Goal: Task Accomplishment & Management: Manage account settings

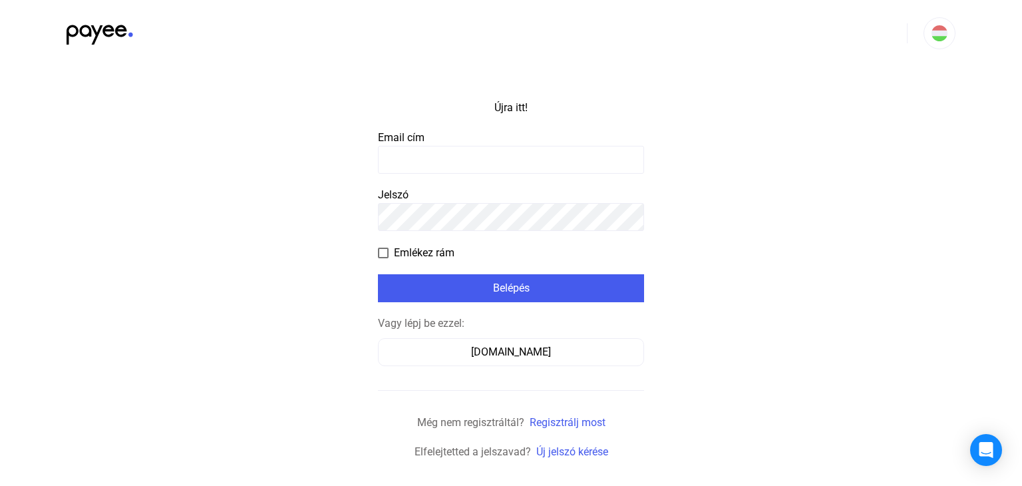
click at [522, 158] on input at bounding box center [511, 160] width 266 height 28
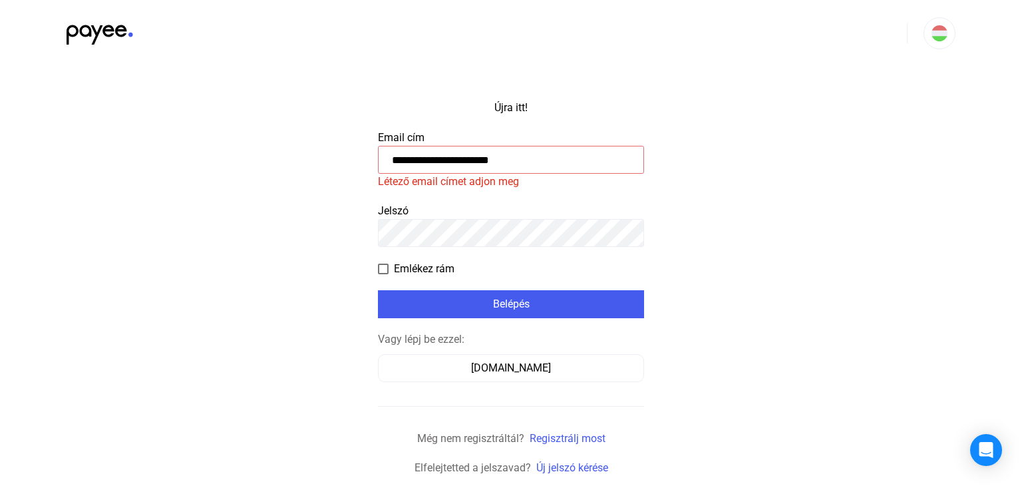
click at [501, 159] on input "**********" at bounding box center [511, 160] width 266 height 28
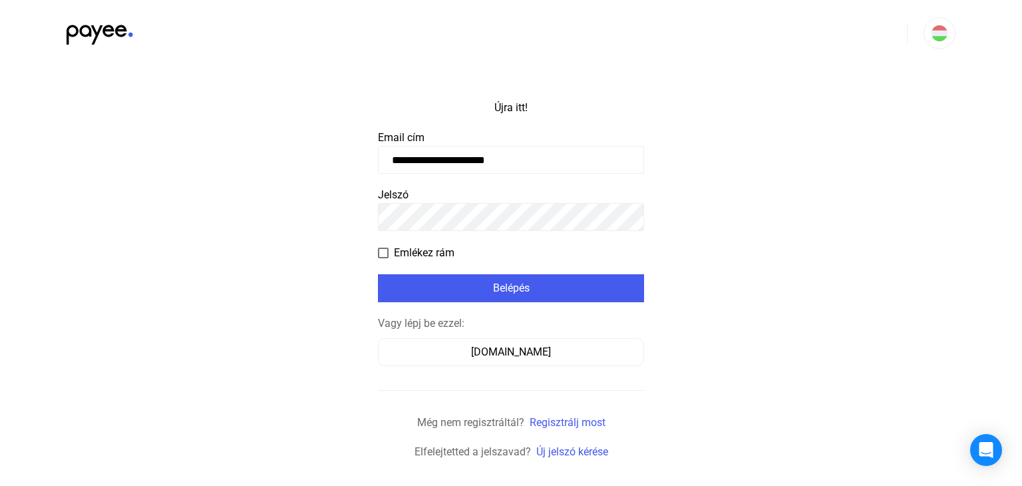
type input "**********"
click at [792, 192] on app-form-template "**********" at bounding box center [511, 263] width 1022 height 393
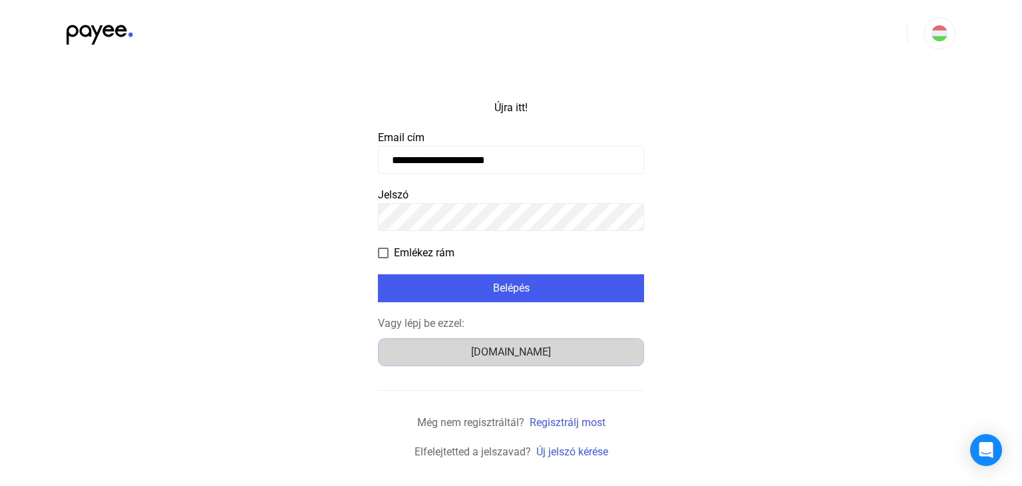
click at [524, 352] on font "[DOMAIN_NAME]" at bounding box center [511, 351] width 80 height 13
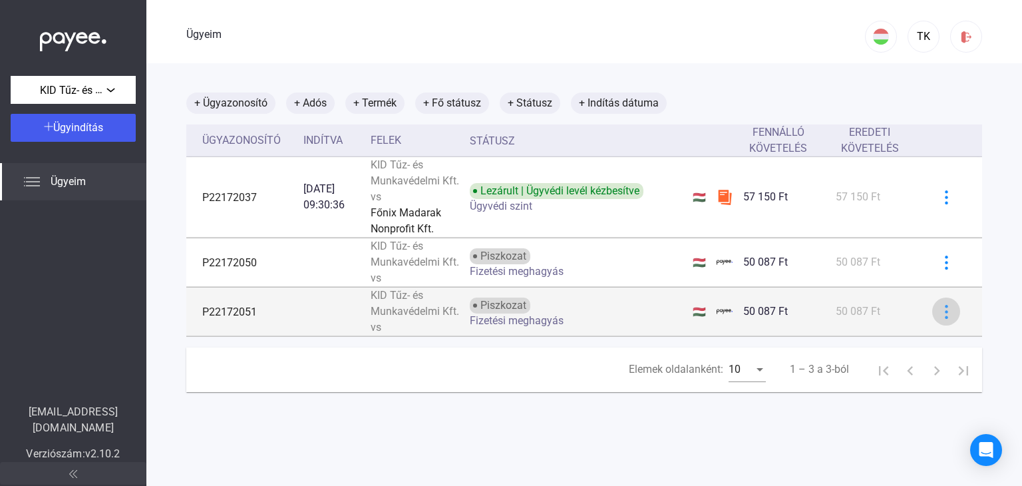
click at [940, 314] on img at bounding box center [947, 312] width 14 height 14
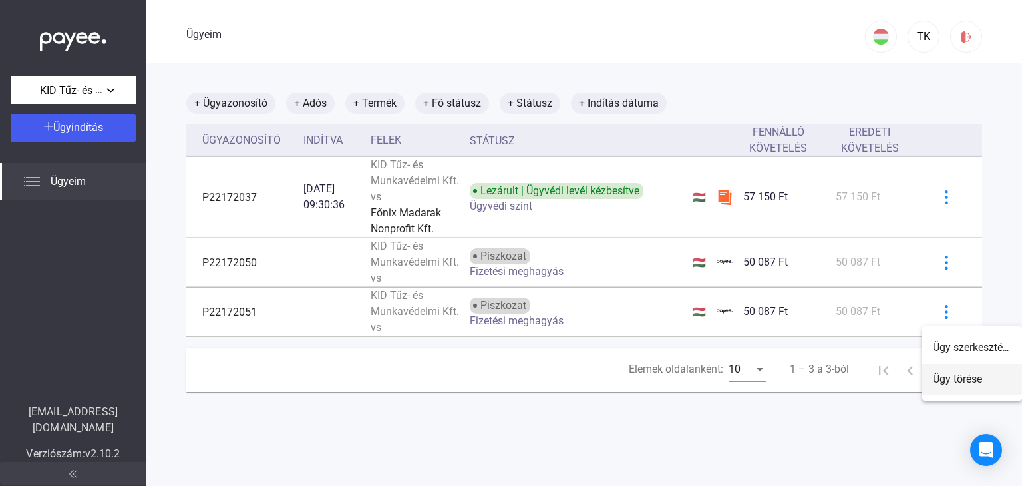
click at [977, 375] on font "Ügy törése" at bounding box center [957, 379] width 49 height 13
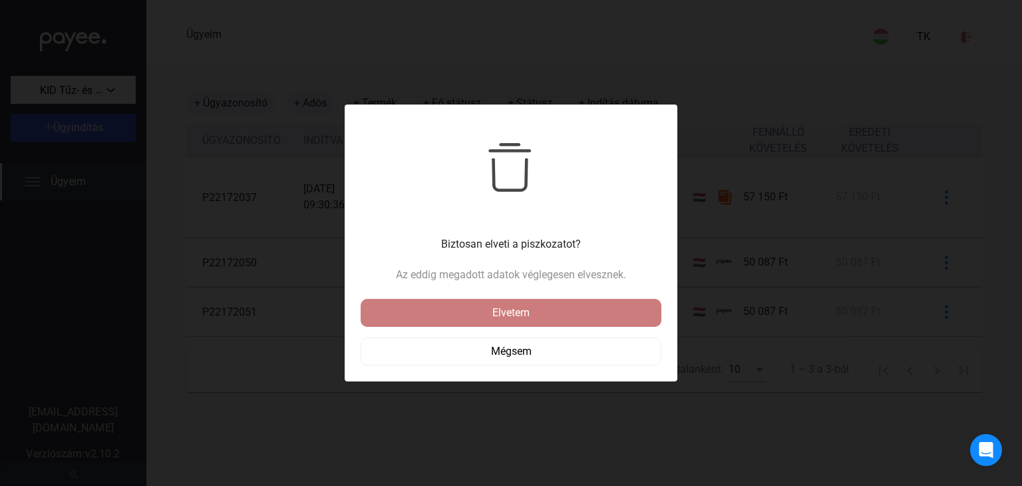
click at [591, 307] on div "Elvetem" at bounding box center [511, 313] width 293 height 16
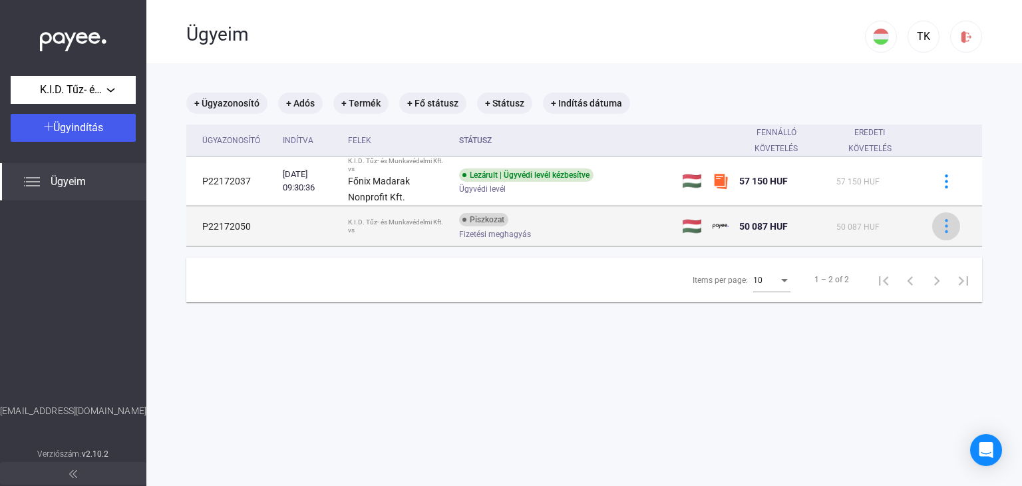
click at [940, 226] on img at bounding box center [947, 226] width 14 height 14
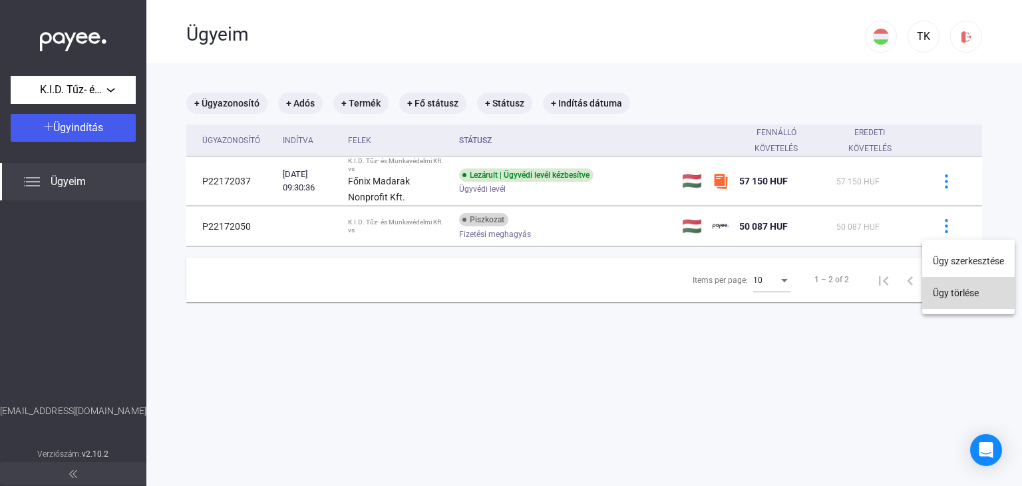
click at [956, 296] on button "Ügy törlése" at bounding box center [968, 293] width 93 height 32
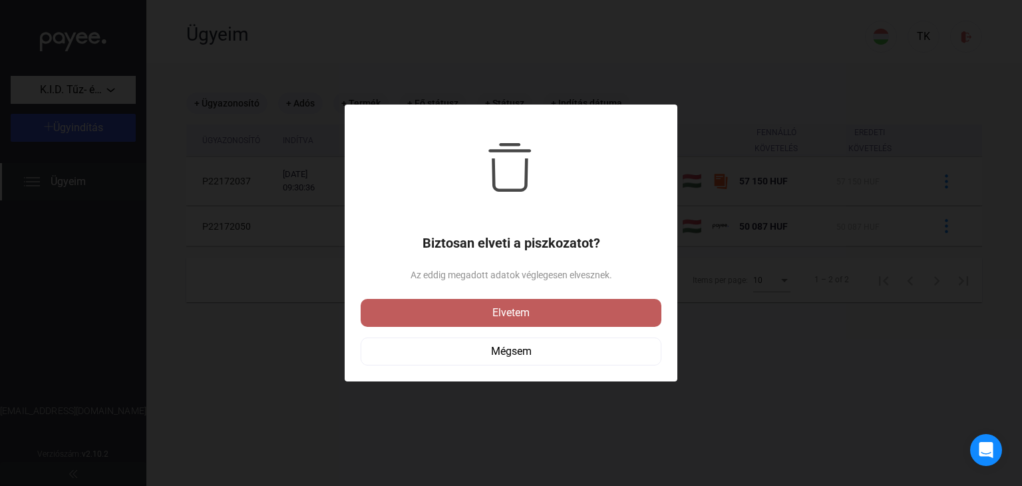
click at [607, 310] on div "Elvetem" at bounding box center [511, 313] width 293 height 16
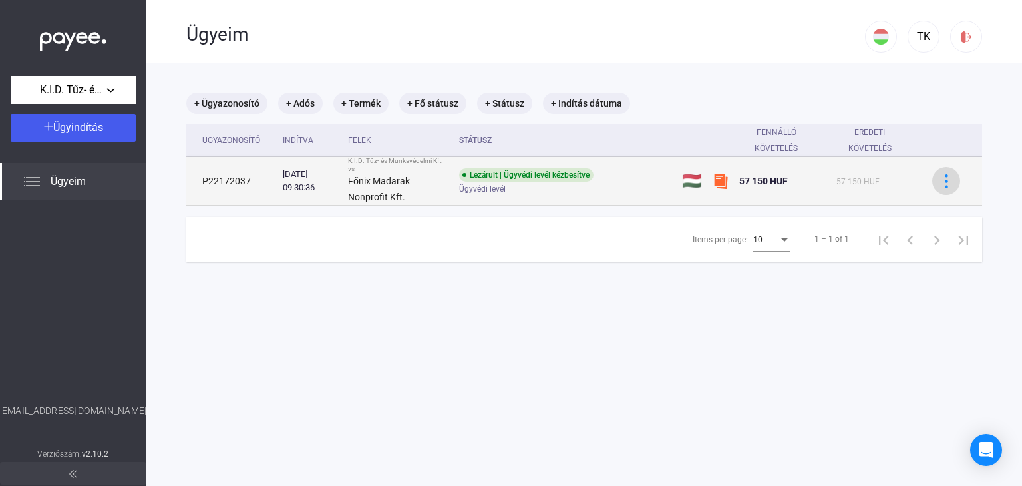
click at [936, 188] on button at bounding box center [946, 181] width 28 height 28
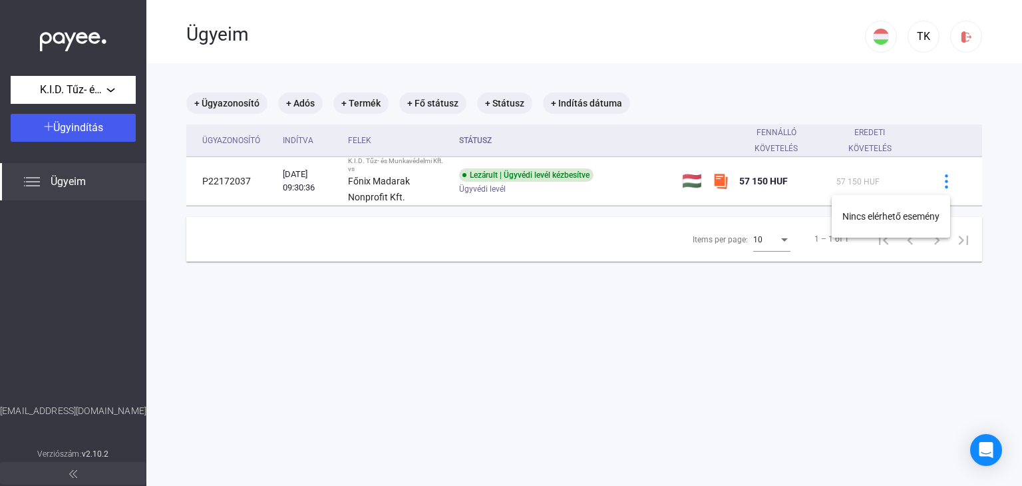
click at [477, 170] on div at bounding box center [511, 243] width 1022 height 486
click at [477, 170] on div "Lezárult | Ügyvédi levél kézbesítve" at bounding box center [526, 174] width 134 height 13
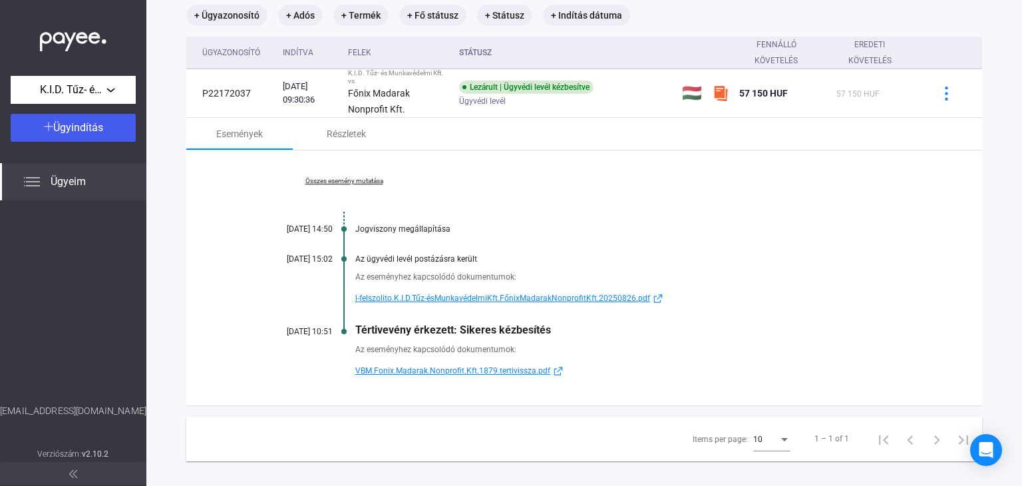
scroll to position [102, 0]
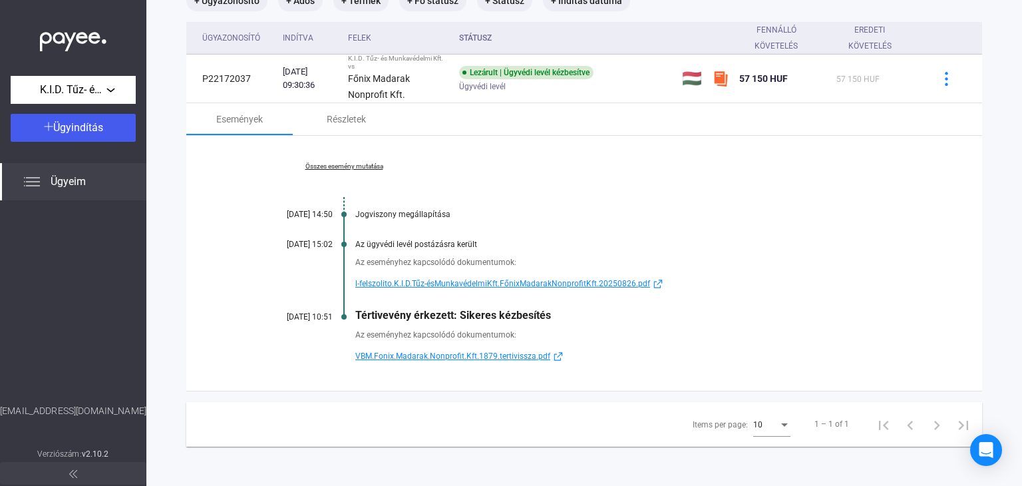
click at [497, 355] on span "VBM.Fonix.Madarak.Nonprofit.Kft.1879.tertivissza.pdf" at bounding box center [452, 356] width 195 height 16
click at [530, 285] on span "l-felszolito.K.I.D.Tűz-ésMunkavédelmiKft.FőnixMadarakNonprofitKft.20250826.pdf" at bounding box center [502, 284] width 295 height 16
